Goal: Task Accomplishment & Management: Manage account settings

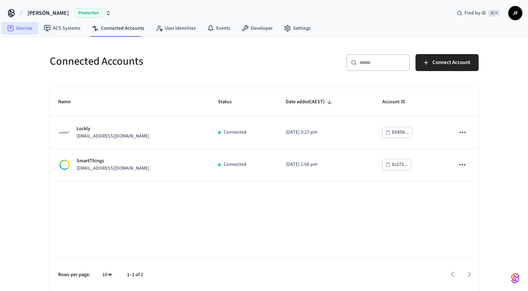
click at [11, 32] on link "Devices" at bounding box center [19, 28] width 37 height 13
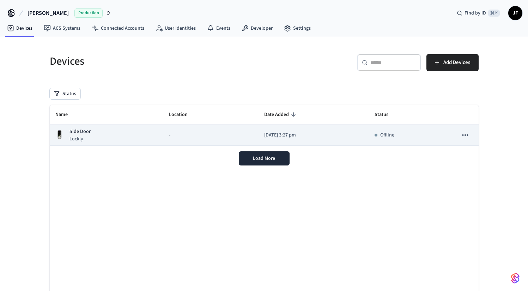
click at [239, 133] on td "-" at bounding box center [211, 135] width 96 height 21
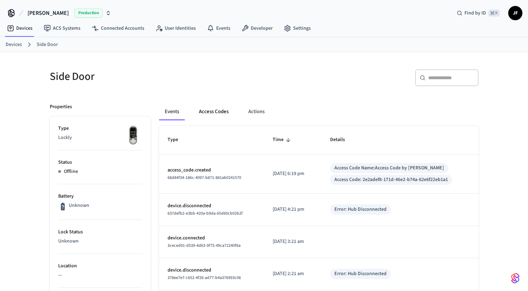
click at [199, 116] on button "Access Codes" at bounding box center [213, 111] width 41 height 17
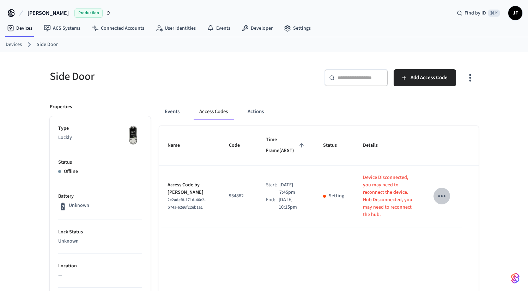
click at [443, 189] on button "sticky table" at bounding box center [442, 195] width 17 height 17
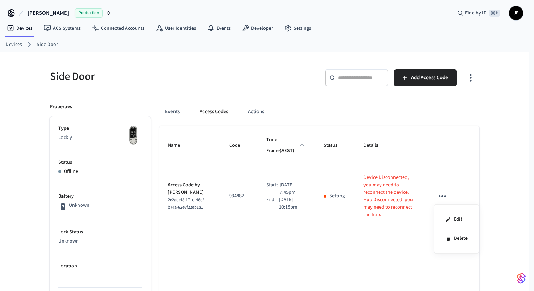
click at [442, 190] on div at bounding box center [267, 145] width 534 height 291
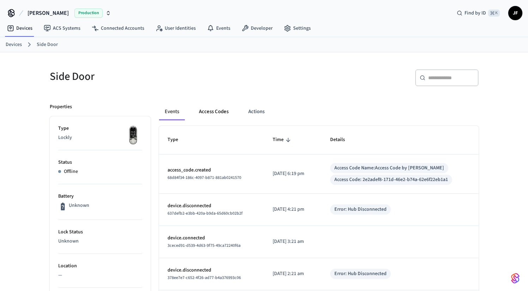
click at [206, 115] on button "Access Codes" at bounding box center [213, 111] width 41 height 17
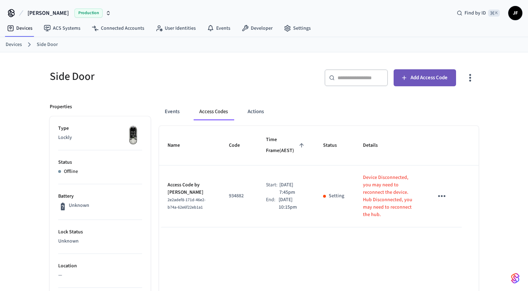
click at [403, 76] on icon "button" at bounding box center [404, 77] width 7 height 7
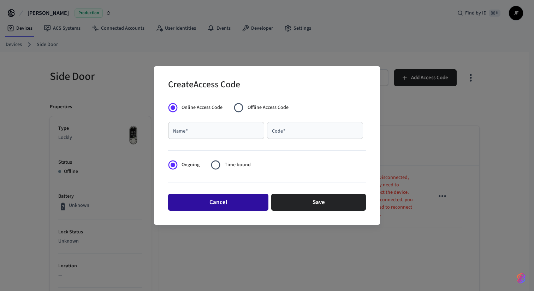
click at [232, 196] on button "Cancel" at bounding box center [218, 201] width 100 height 17
